Goal: Transaction & Acquisition: Purchase product/service

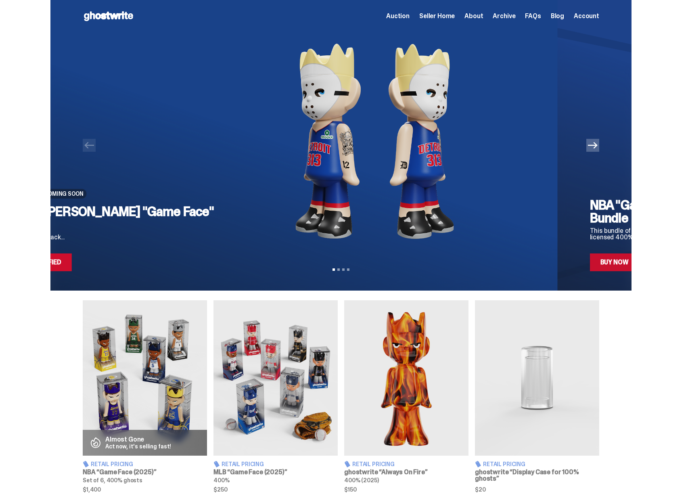
click at [237, 205] on img at bounding box center [374, 141] width 275 height 218
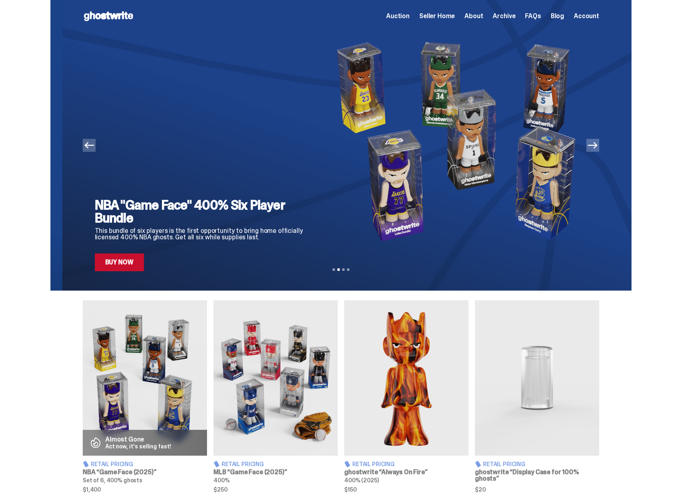
click at [235, 213] on h2 "NBA "Game Face" 400% Six Player Bundle" at bounding box center [202, 211] width 215 height 26
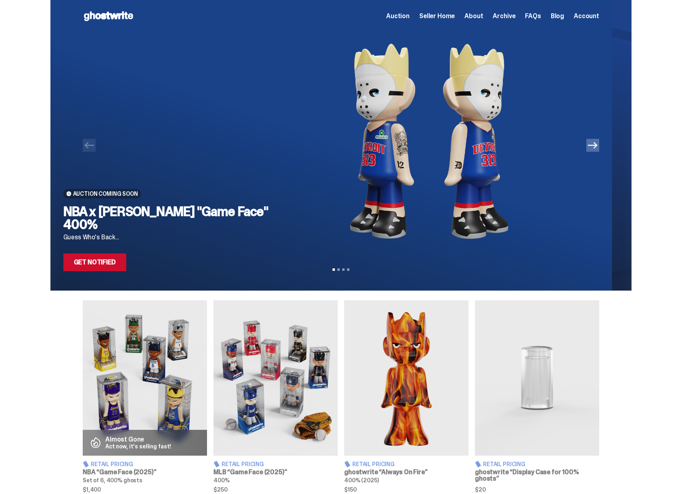
click at [291, 238] on img at bounding box center [428, 141] width 275 height 218
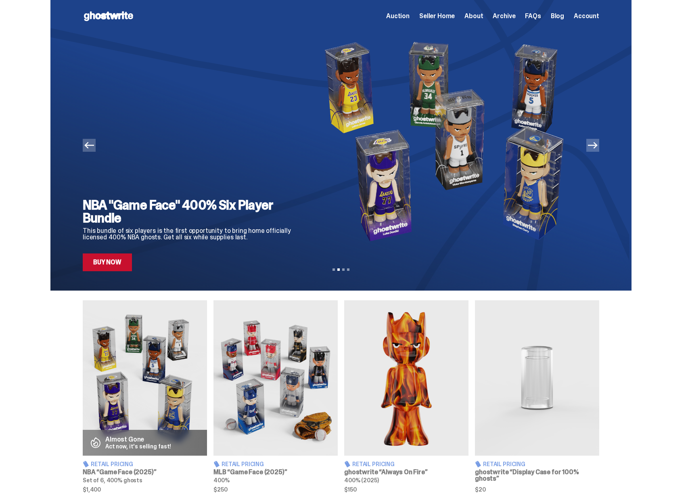
click at [256, 220] on div "NBA "Game Face" 400% Six Player Bundle This bundle of six players is the first …" at bounding box center [341, 151] width 516 height 239
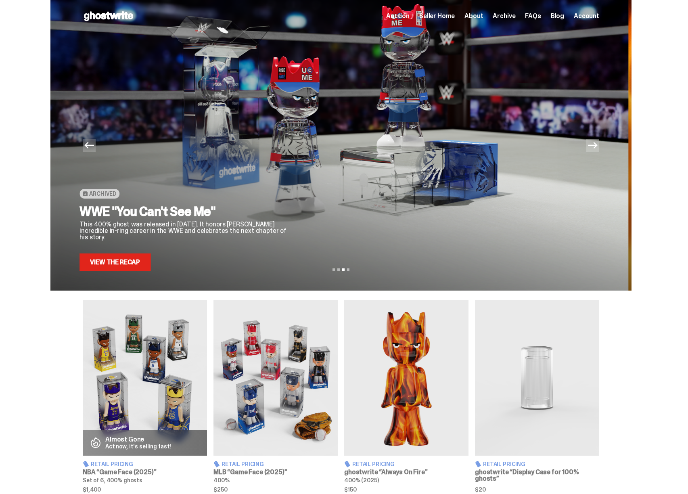
click at [217, 215] on h2 "WWE "You Can't See Me"" at bounding box center [186, 211] width 215 height 13
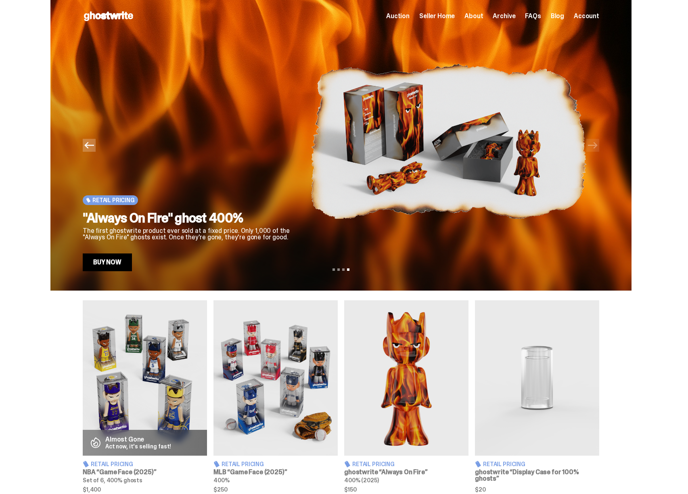
click at [246, 211] on h2 ""Always On Fire" ghost 400%" at bounding box center [190, 217] width 215 height 13
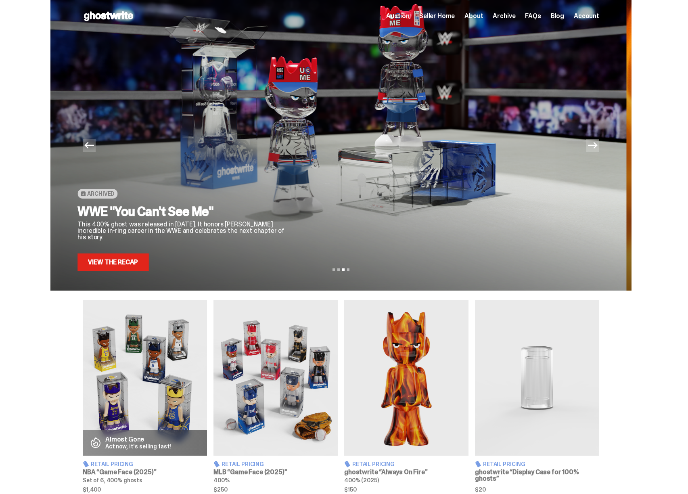
click at [254, 211] on h2 "WWE "You Can't See Me"" at bounding box center [184, 211] width 215 height 13
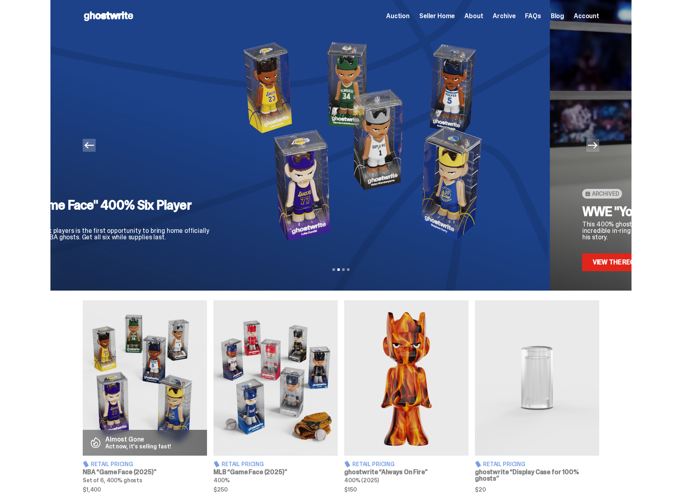
click at [216, 212] on h2 "NBA "Game Face" 400% Six Player Bundle" at bounding box center [108, 211] width 215 height 26
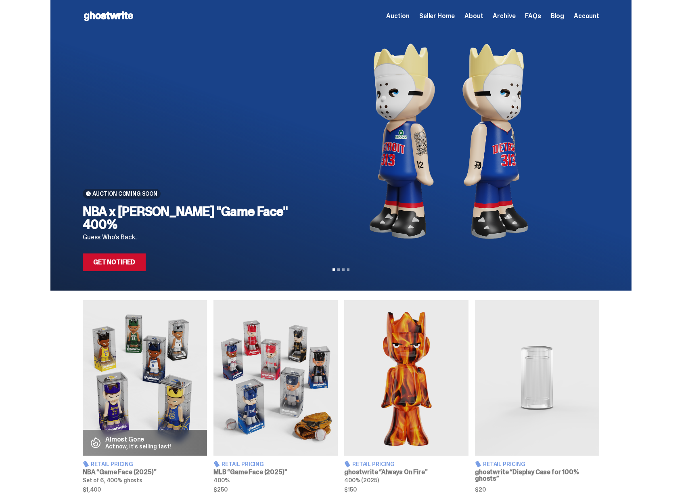
click at [409, 19] on span "Auction" at bounding box center [397, 16] width 23 height 6
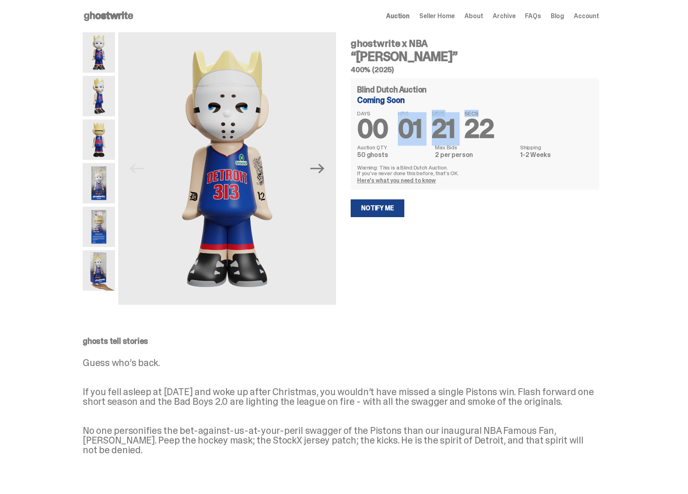
drag, startPoint x: 411, startPoint y: 134, endPoint x: 482, endPoint y: 133, distance: 71.8
click at [482, 133] on div "DAYS 00 HRS 01 MINS 21 SECS 22" at bounding box center [475, 126] width 236 height 31
click at [482, 133] on span "22" at bounding box center [478, 128] width 29 height 33
drag, startPoint x: 482, startPoint y: 137, endPoint x: 424, endPoint y: 129, distance: 58.1
click at [424, 129] on div "DAYS 00 HRS 01 MINS 21 SECS 22" at bounding box center [475, 126] width 236 height 31
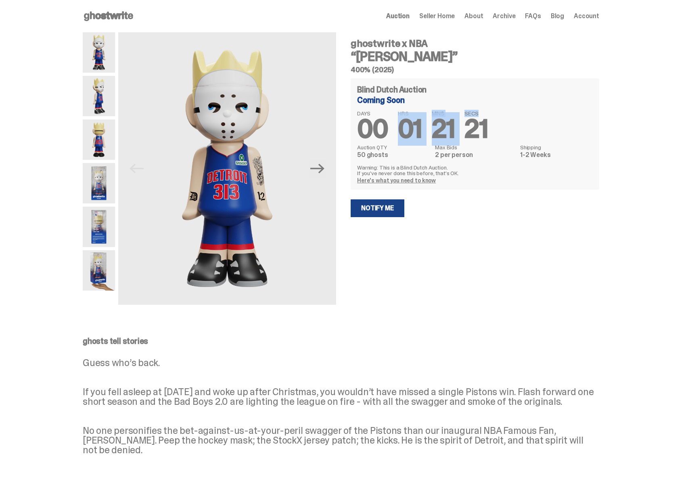
click at [422, 129] on span "01" at bounding box center [410, 128] width 24 height 33
drag, startPoint x: 419, startPoint y: 134, endPoint x: 474, endPoint y: 133, distance: 55.3
click at [474, 133] on div "DAYS 00 HRS 01 MINS 21 SECS 20" at bounding box center [475, 126] width 236 height 31
click at [474, 133] on span "20" at bounding box center [479, 128] width 30 height 33
drag, startPoint x: 361, startPoint y: 100, endPoint x: 410, endPoint y: 99, distance: 49.6
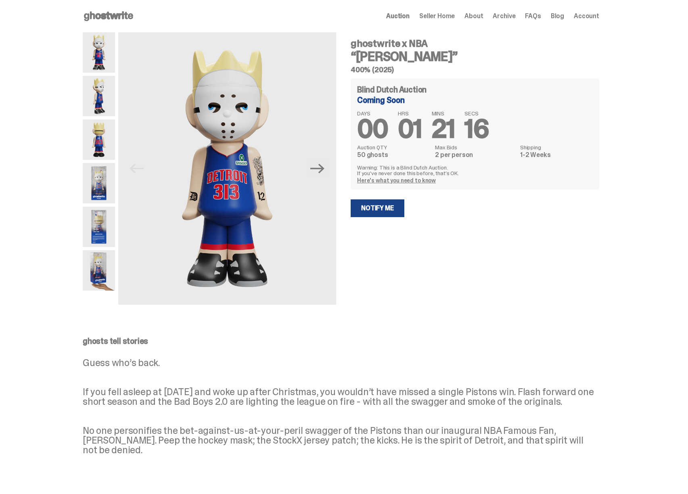
click at [410, 99] on div "Coming Soon" at bounding box center [475, 100] width 236 height 8
click at [115, 15] on icon at bounding box center [109, 16] width 52 height 13
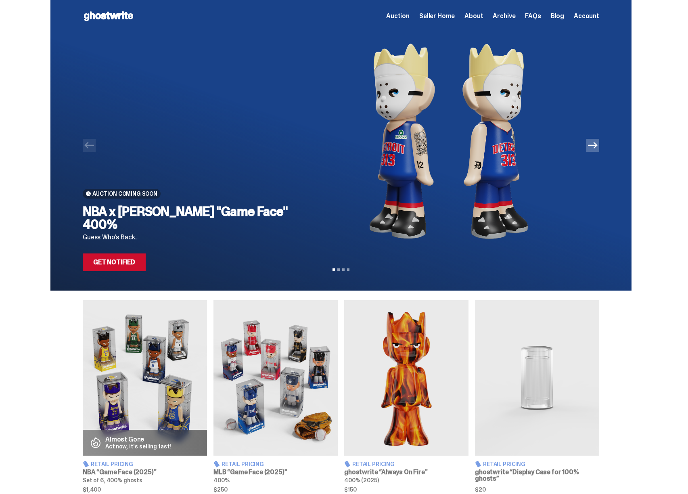
click at [364, 136] on img at bounding box center [448, 141] width 275 height 218
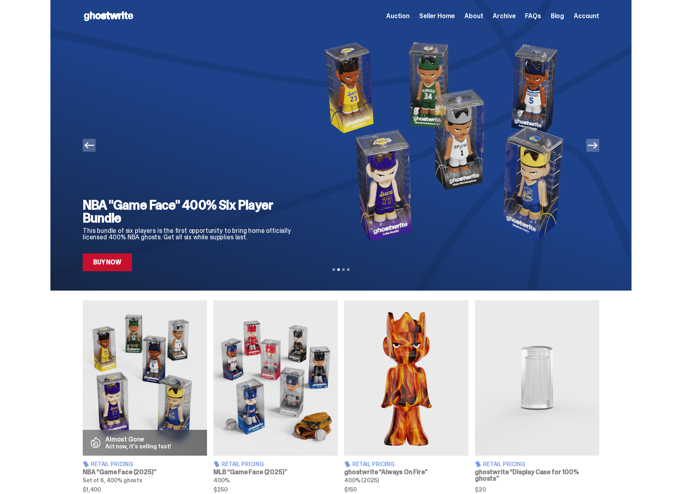
click at [321, 105] on img at bounding box center [448, 141] width 275 height 218
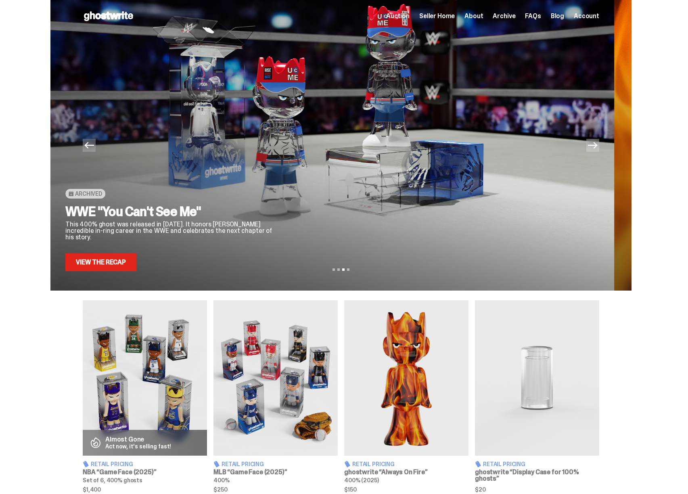
click at [310, 100] on div at bounding box center [431, 151] width 275 height 239
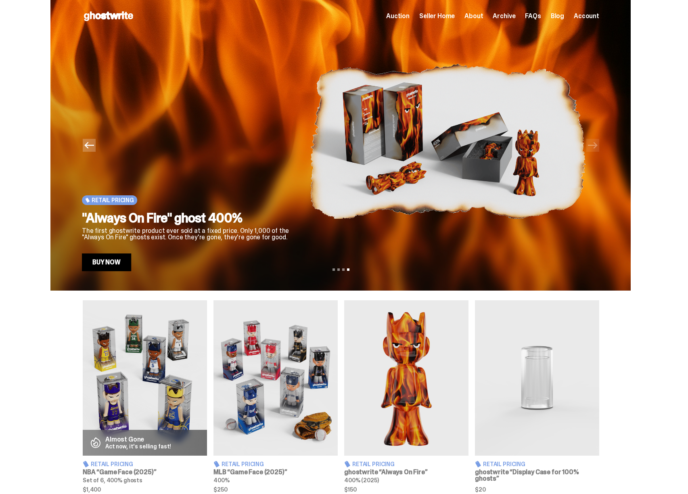
click at [310, 109] on img at bounding box center [447, 141] width 275 height 218
click at [297, 112] on div "Retail Pricing "Always On Fire" ghost 400% The first ghostwrite product ever so…" at bounding box center [189, 151] width 215 height 239
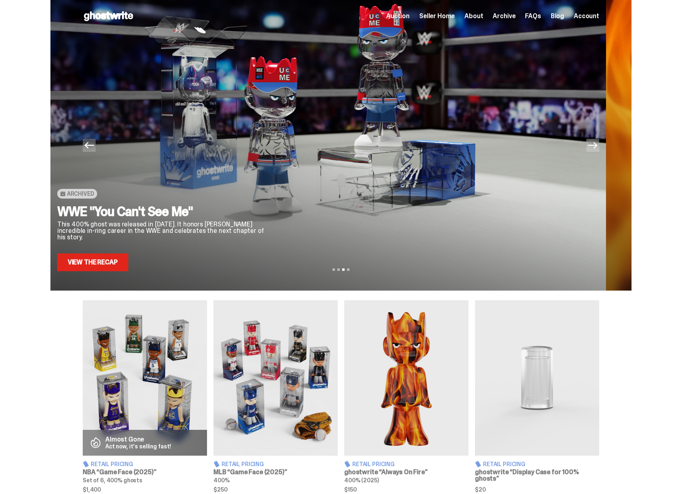
click at [332, 109] on div at bounding box center [422, 151] width 275 height 239
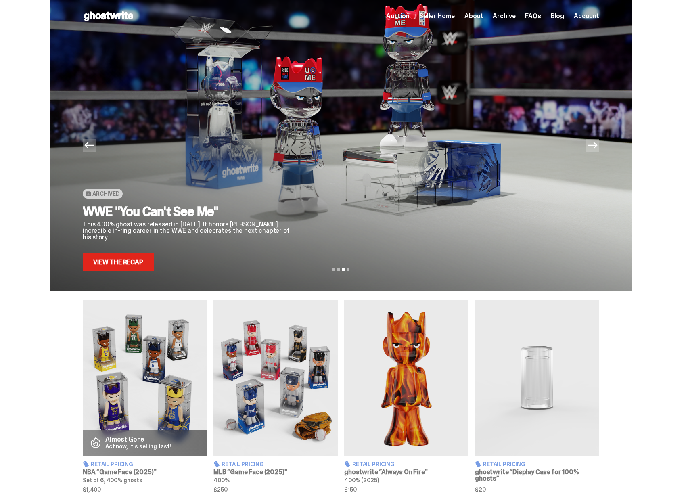
click at [378, 110] on div at bounding box center [448, 151] width 275 height 239
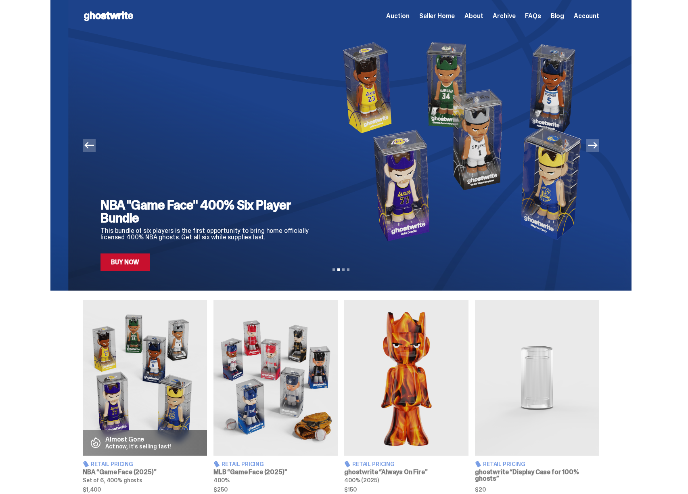
click at [359, 118] on img at bounding box center [466, 141] width 275 height 218
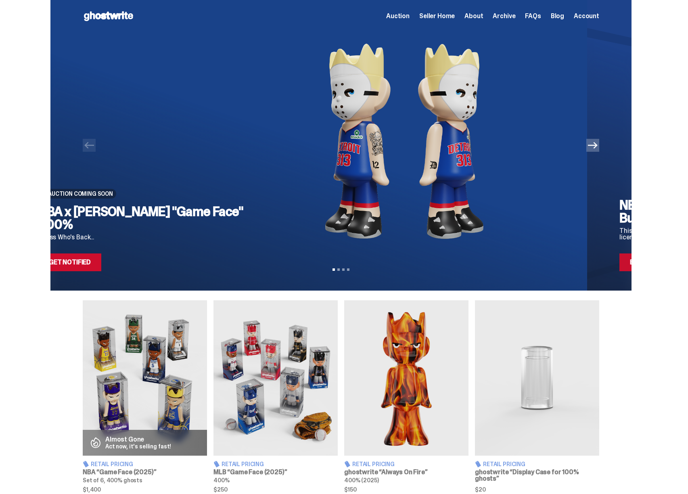
click at [337, 116] on img at bounding box center [403, 141] width 275 height 218
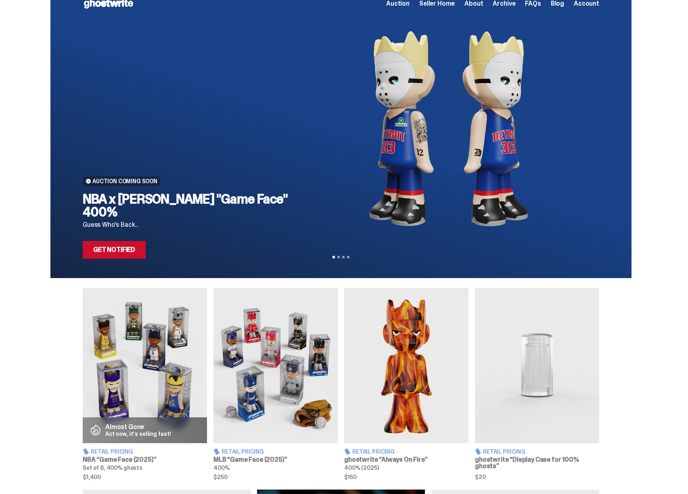
scroll to position [232, 0]
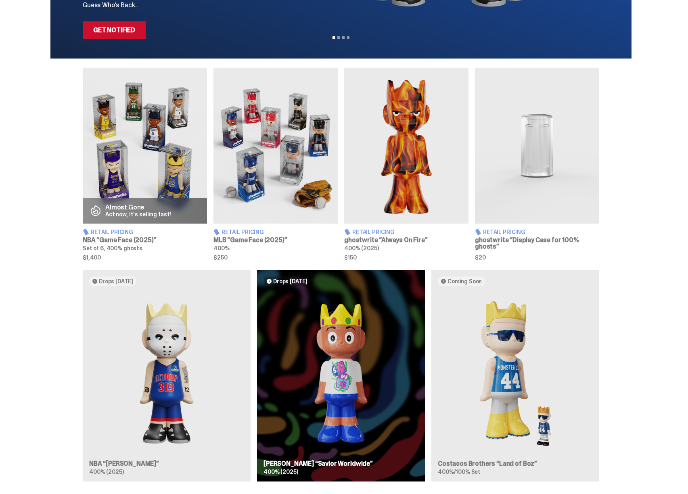
click at [157, 213] on p "Act now, it's selling fast!" at bounding box center [138, 214] width 66 height 6
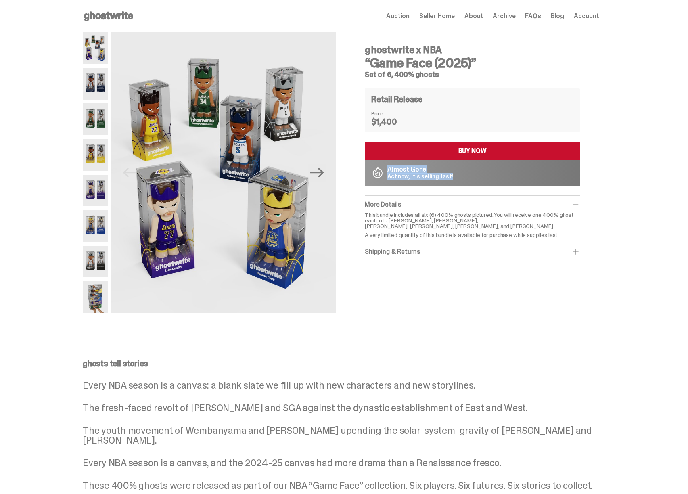
drag, startPoint x: 392, startPoint y: 169, endPoint x: 435, endPoint y: 185, distance: 46.2
click at [435, 185] on div "Almost Gone Act now, it's selling fast!" at bounding box center [472, 173] width 215 height 26
click at [111, 17] on use at bounding box center [108, 16] width 49 height 10
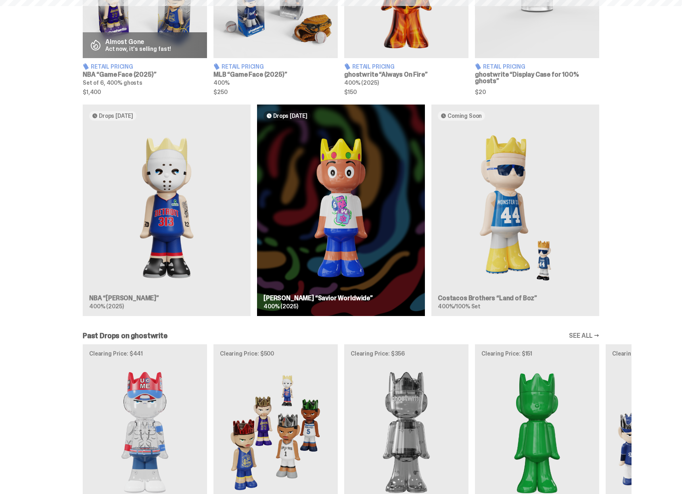
scroll to position [392, 0]
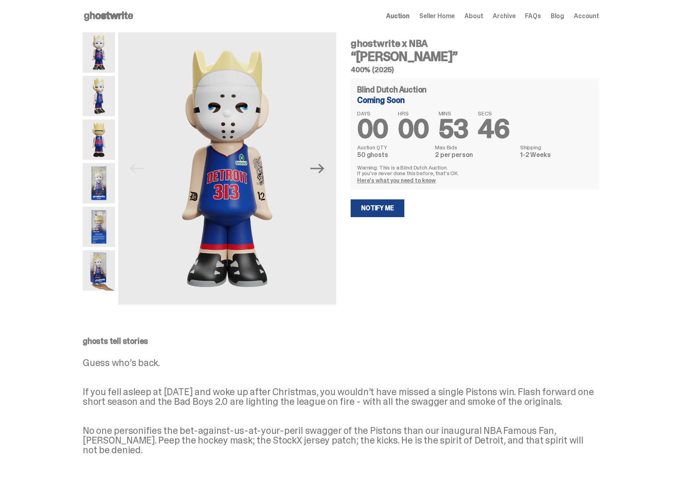
click at [100, 10] on icon at bounding box center [109, 16] width 52 height 13
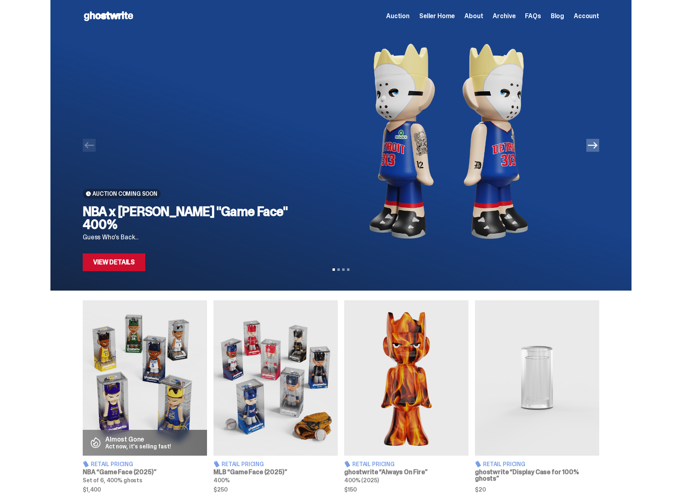
click at [138, 261] on link "View Details" at bounding box center [114, 262] width 63 height 18
